Goal: Information Seeking & Learning: Stay updated

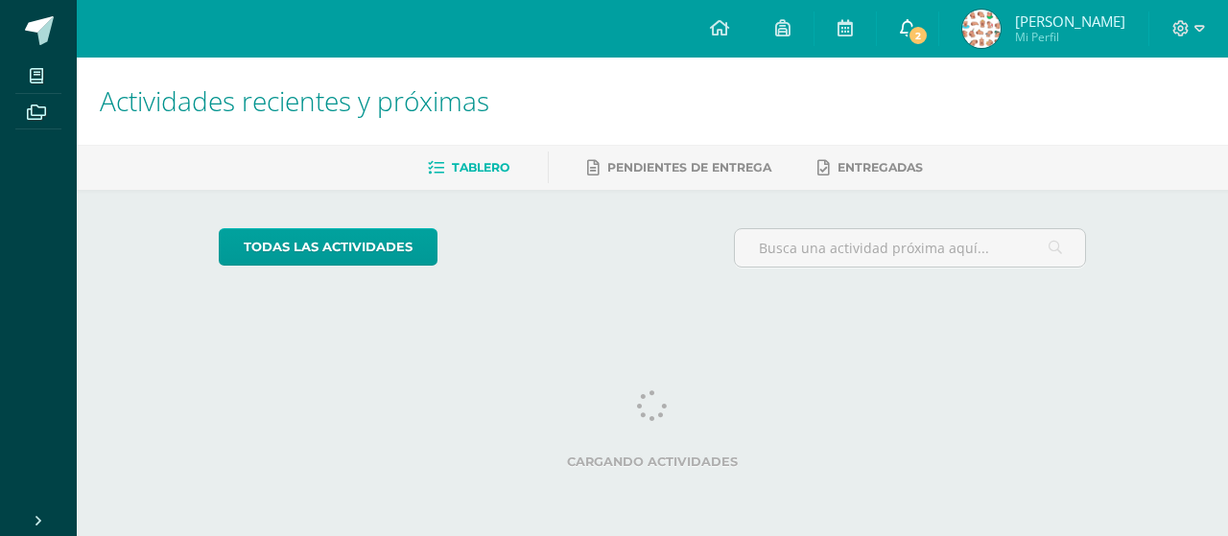
click at [936, 31] on link "2" at bounding box center [907, 29] width 61 height 58
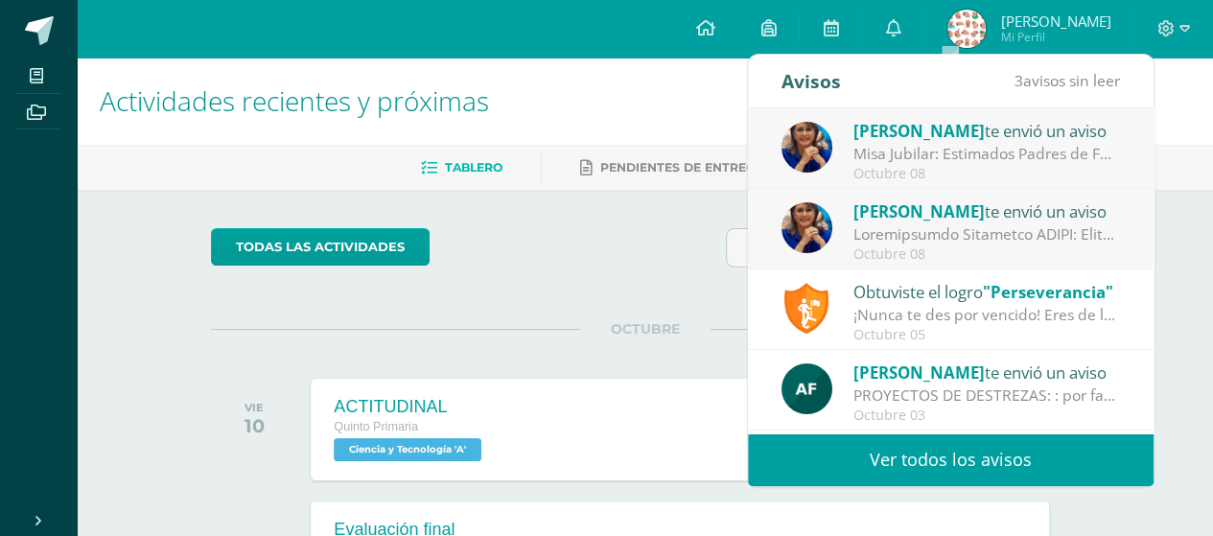
click at [1176, 135] on h1 "Actividades recientes y próximas" at bounding box center [645, 101] width 1090 height 87
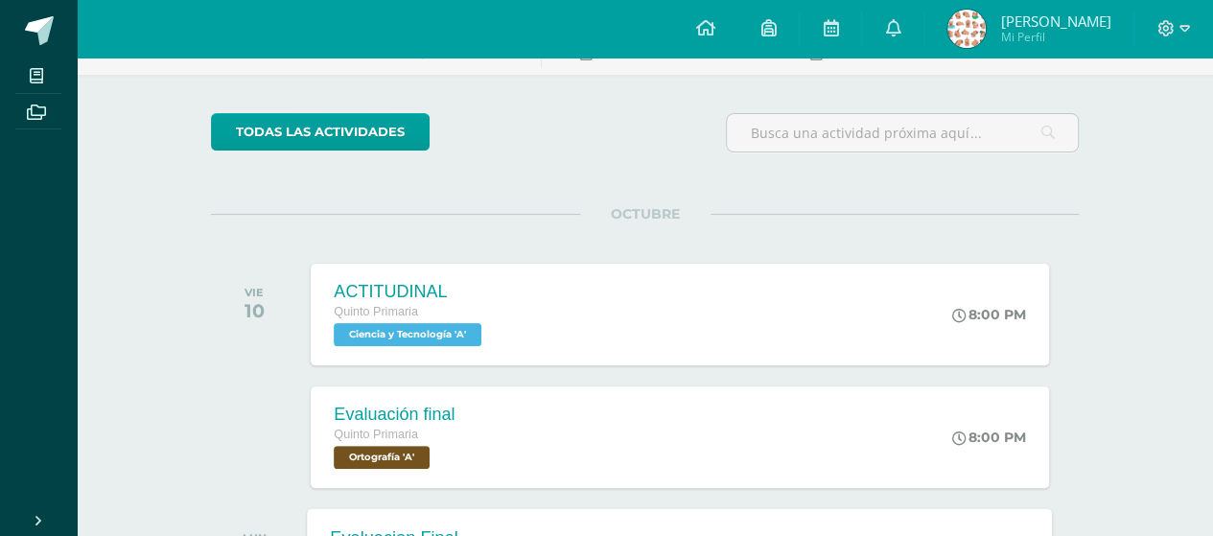
scroll to position [102, 0]
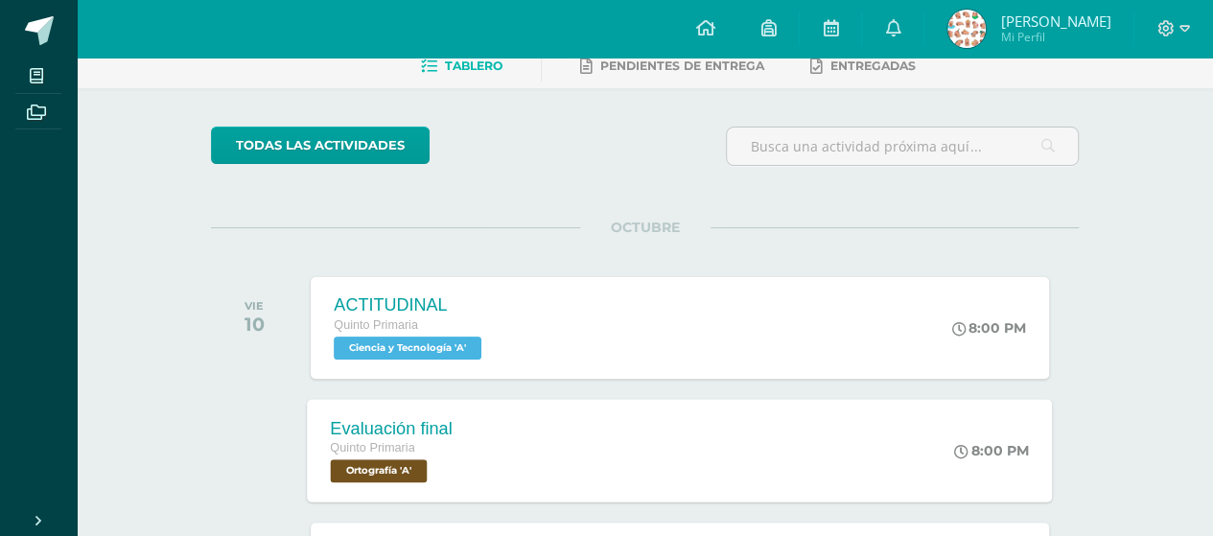
click at [879, 497] on div "Evaluación final Quinto Primaria Ortografía 'A' 8:00 PM Evaluación final Ortogr…" at bounding box center [680, 450] width 745 height 103
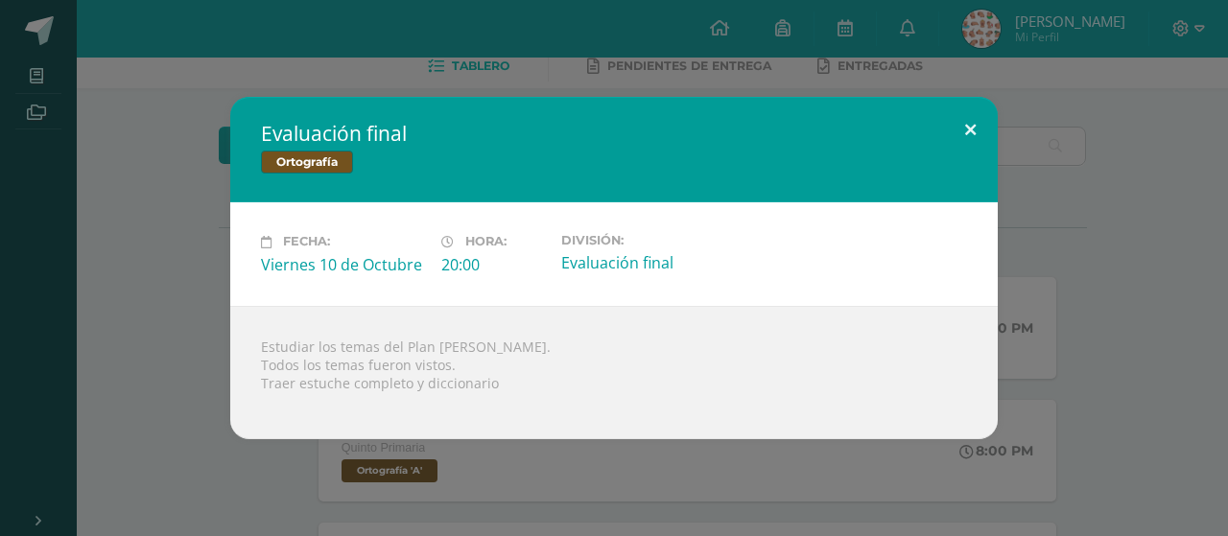
click at [969, 151] on button at bounding box center [970, 129] width 55 height 65
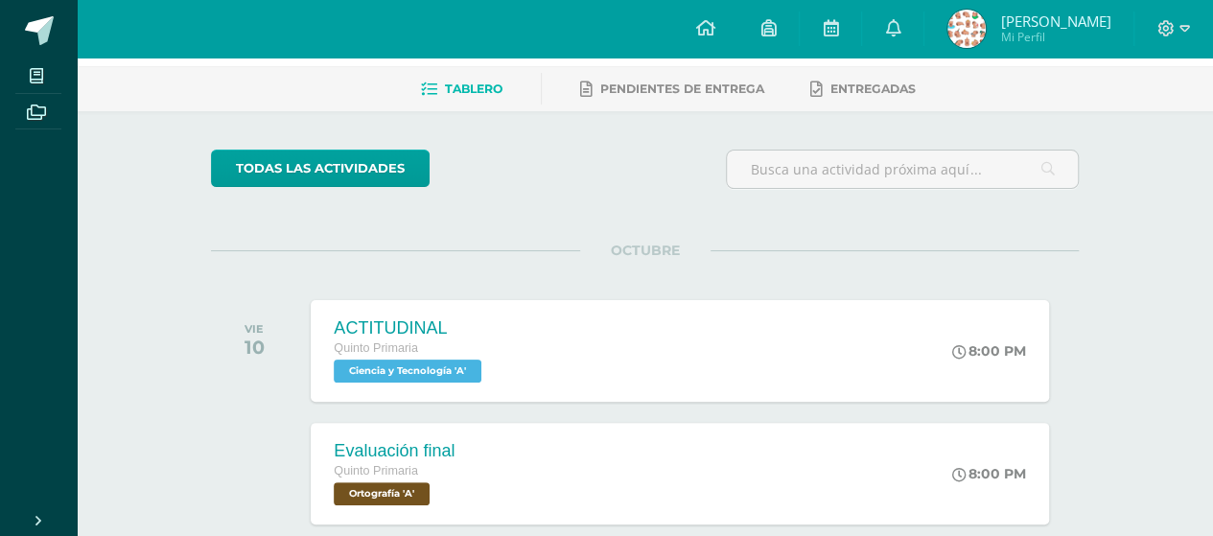
scroll to position [0, 0]
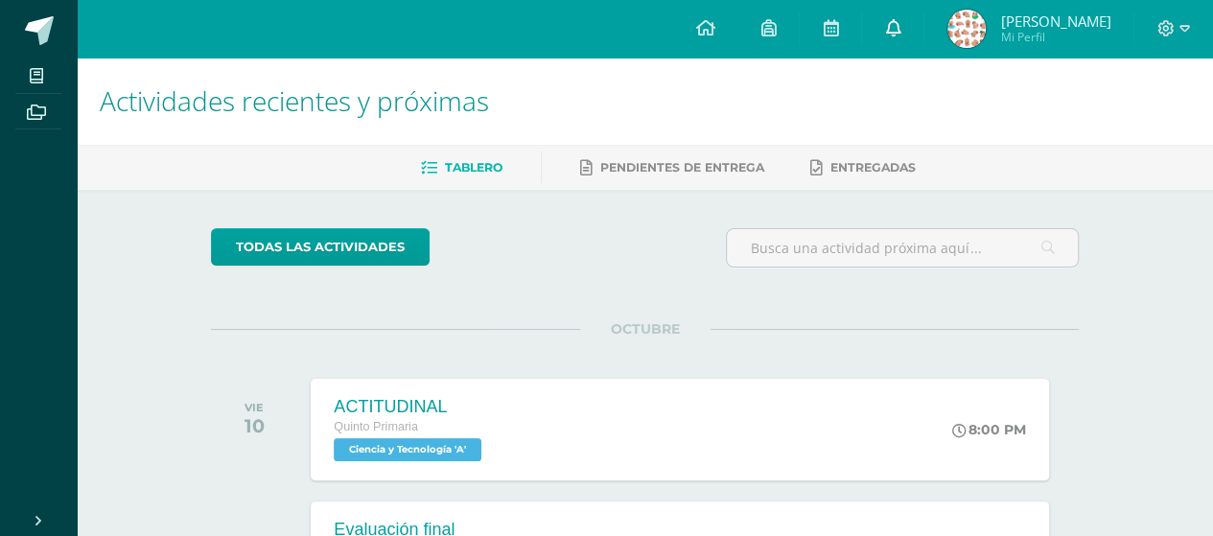
click at [900, 35] on icon at bounding box center [892, 27] width 15 height 17
click at [900, 24] on icon at bounding box center [892, 27] width 15 height 17
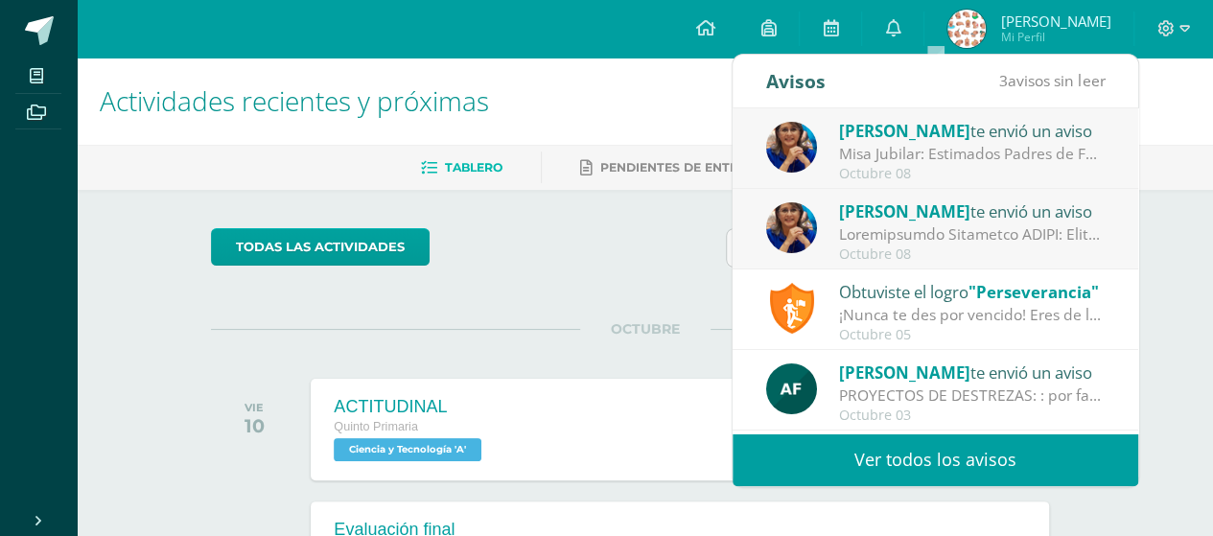
click at [941, 370] on span "[PERSON_NAME]" at bounding box center [904, 373] width 131 height 22
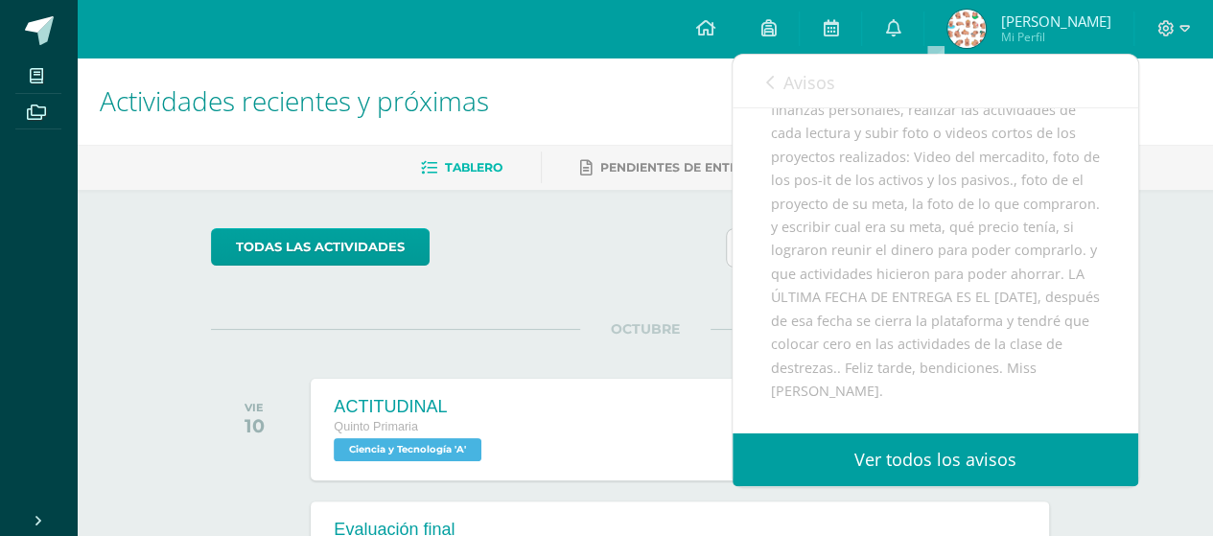
scroll to position [96, 0]
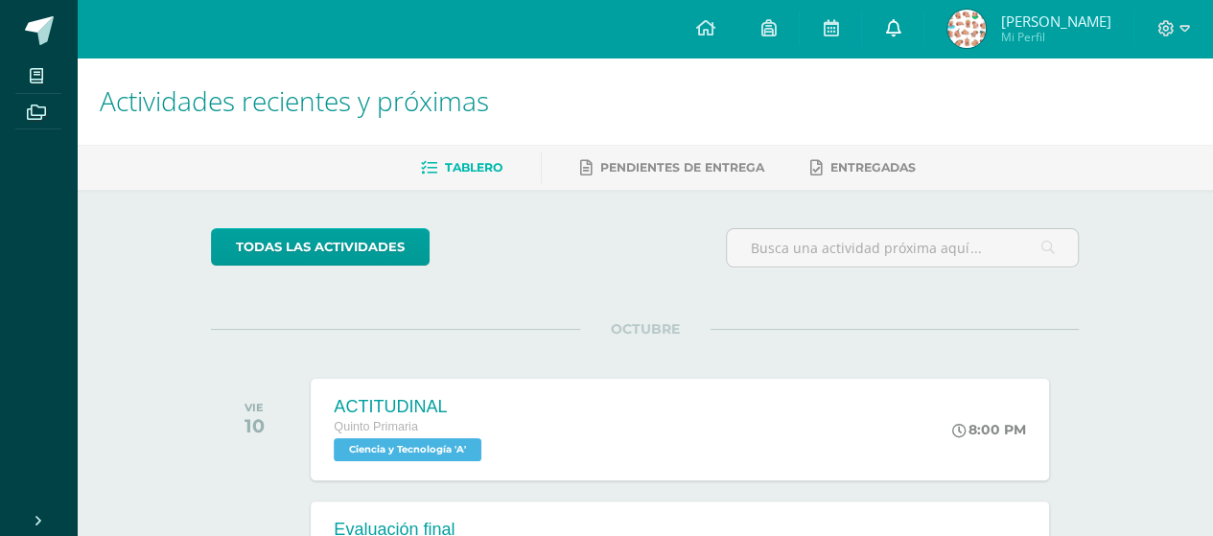
drag, startPoint x: 1190, startPoint y: 341, endPoint x: 944, endPoint y: 35, distance: 393.6
click at [924, 35] on link at bounding box center [892, 29] width 61 height 58
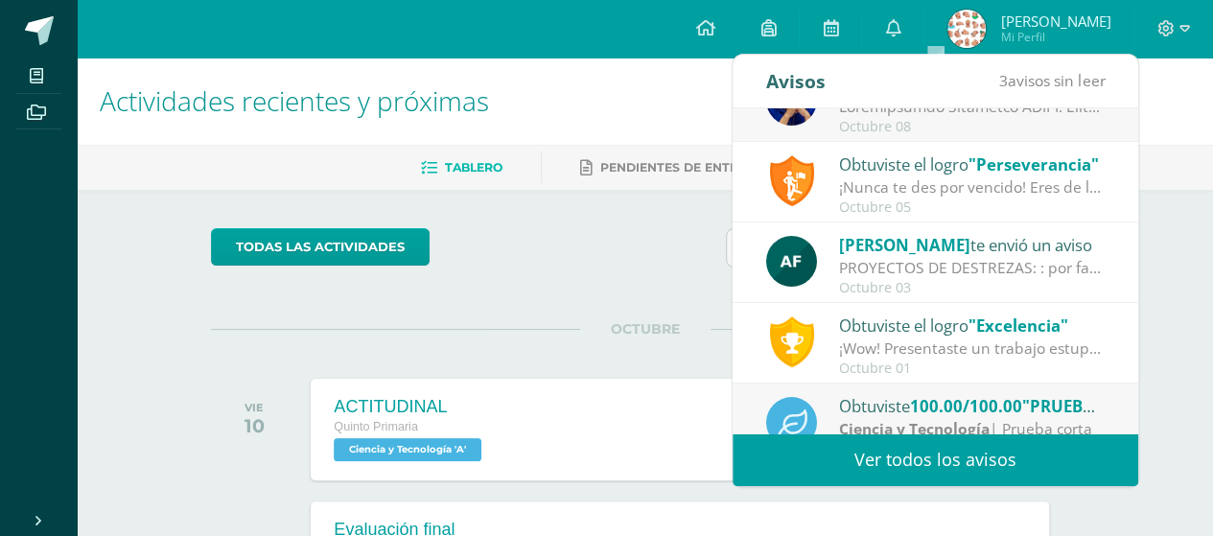
scroll to position [192, 0]
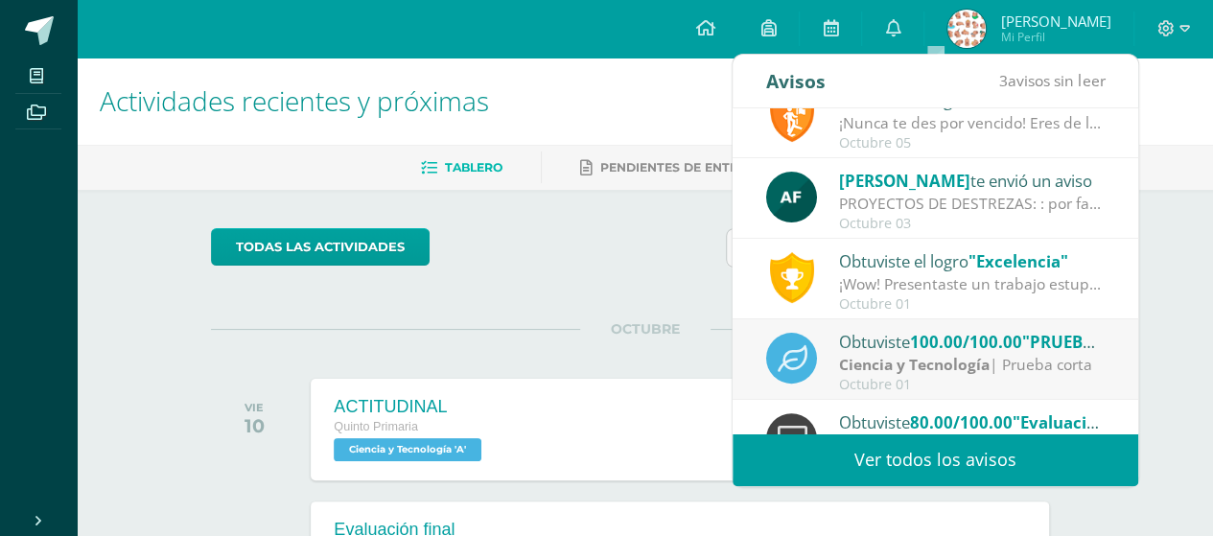
click at [1021, 184] on div "Astrid Figueroa te envió un aviso" at bounding box center [972, 180] width 267 height 25
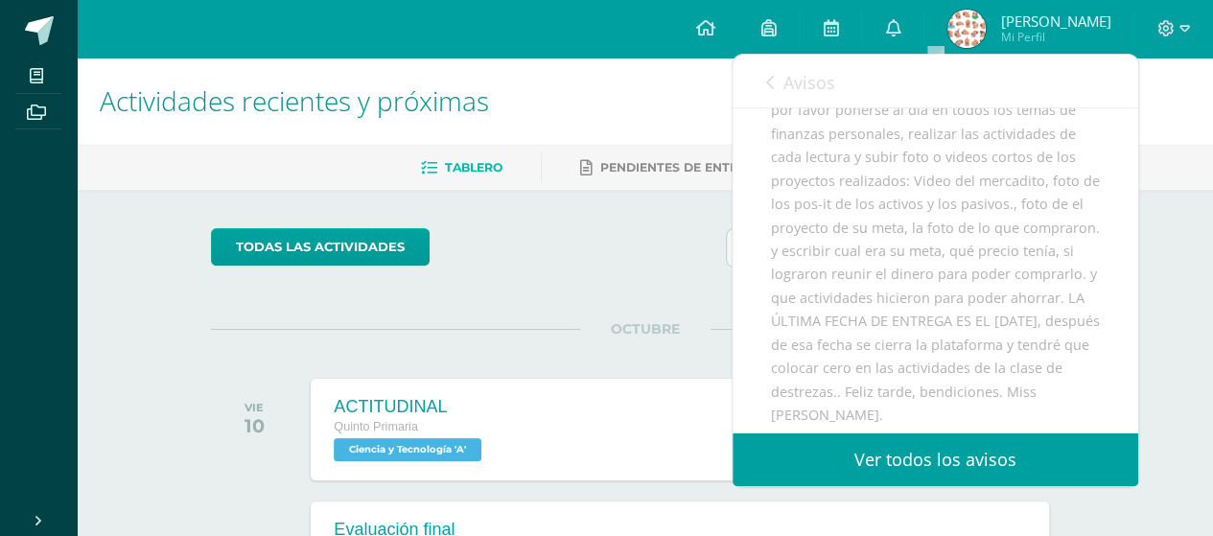
scroll to position [96, 0]
